Goal: Information Seeking & Learning: Learn about a topic

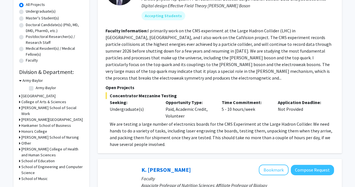
scroll to position [140, 0]
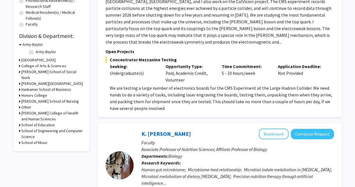
click at [43, 65] on h3 "College of Arts & Sciences" at bounding box center [43, 66] width 45 height 6
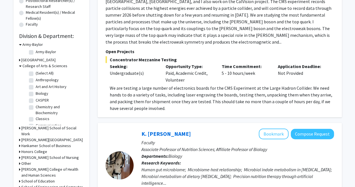
click at [36, 74] on label "(Select All)" at bounding box center [45, 73] width 18 height 6
click at [36, 74] on input "(Select All)" at bounding box center [38, 72] width 4 height 4
checkbox input "true"
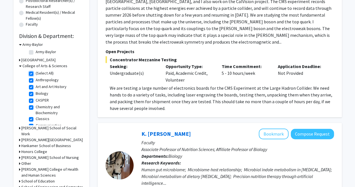
checkbox input "true"
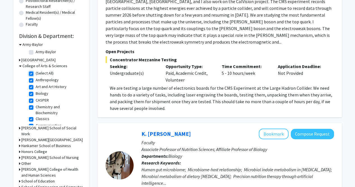
checkbox input "true"
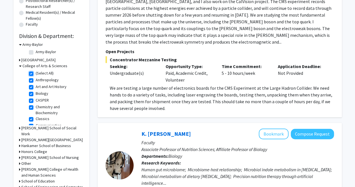
checkbox input "true"
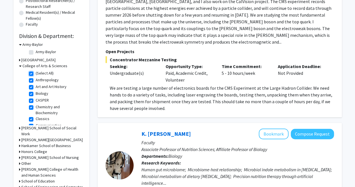
checkbox input "true"
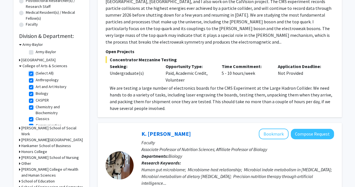
checkbox input "true"
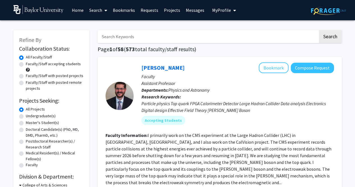
click at [26, 64] on label "Faculty/Staff accepting students" at bounding box center [53, 64] width 55 height 6
click at [26, 64] on input "Faculty/Staff accepting students" at bounding box center [28, 63] width 4 height 4
radio input "true"
click at [26, 116] on label "Undergraduate(s)" at bounding box center [41, 116] width 30 height 6
click at [26, 116] on input "Undergraduate(s)" at bounding box center [28, 115] width 4 height 4
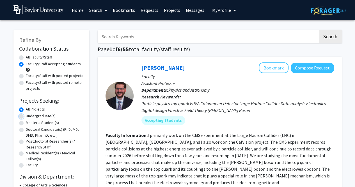
radio input "true"
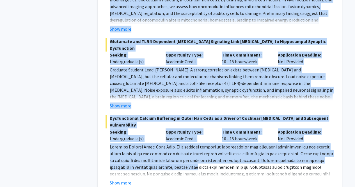
scroll to position [1526, 0]
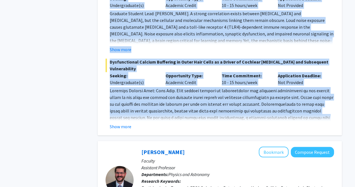
drag, startPoint x: 104, startPoint y: 83, endPoint x: 330, endPoint y: 105, distance: 226.4
copy fg-search-faculty "Loremip Dolorsitame: Co. Adipisc' elitsedd eiusmod te incididuntutla et dol mag…"
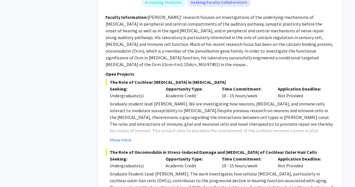
scroll to position [1077, 0]
